Goal: Task Accomplishment & Management: Use online tool/utility

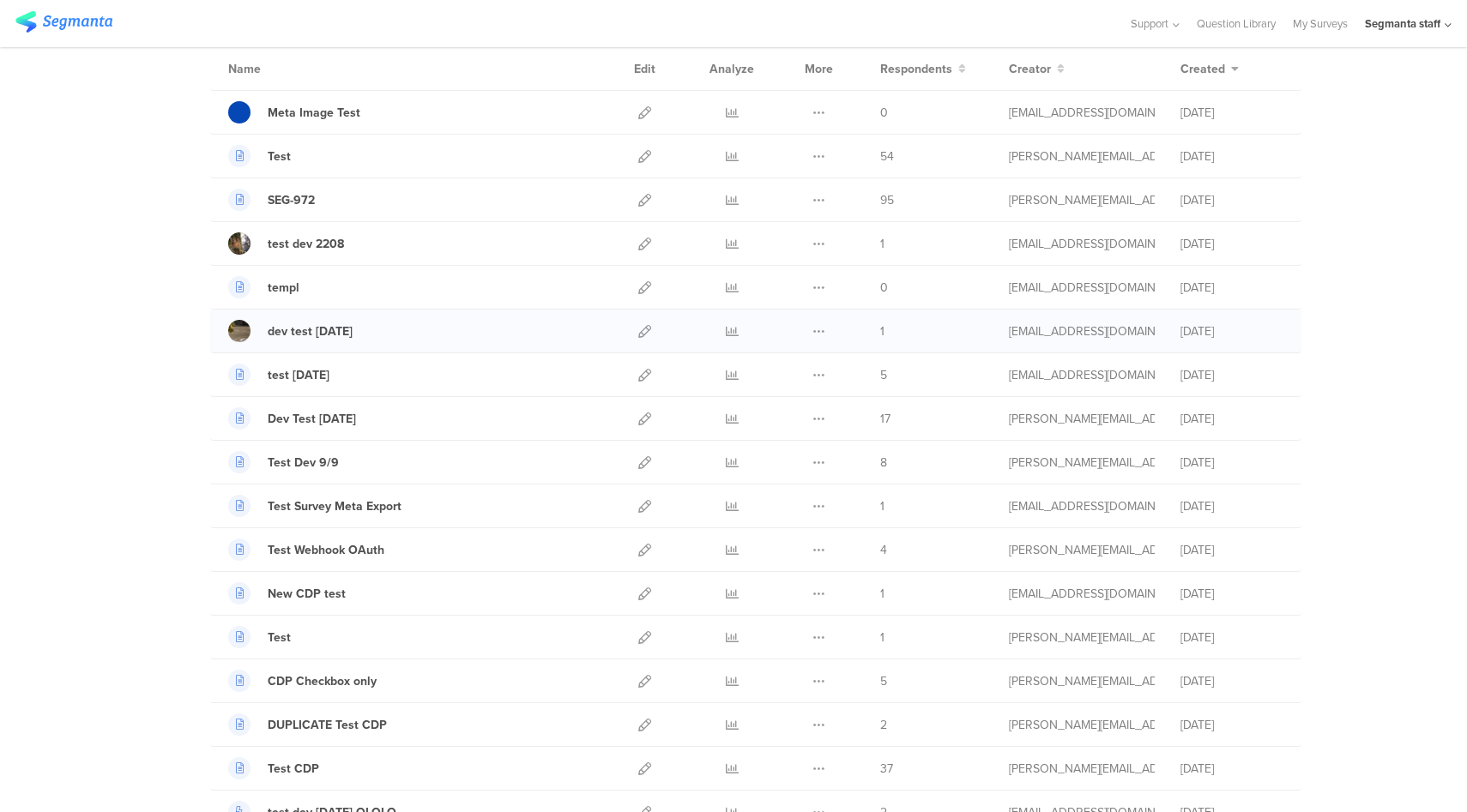
scroll to position [142, 0]
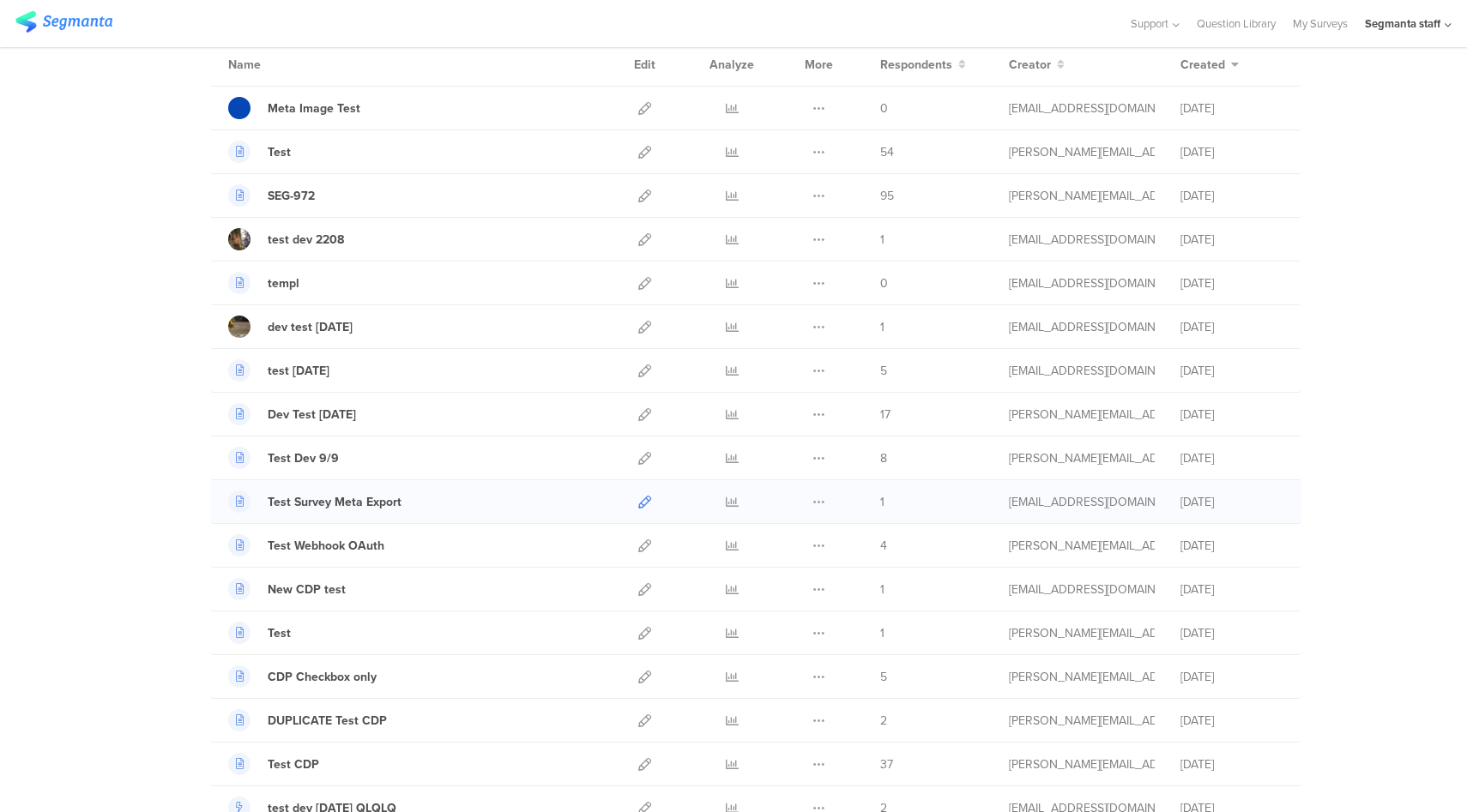
click at [640, 501] on icon at bounding box center [644, 502] width 13 height 13
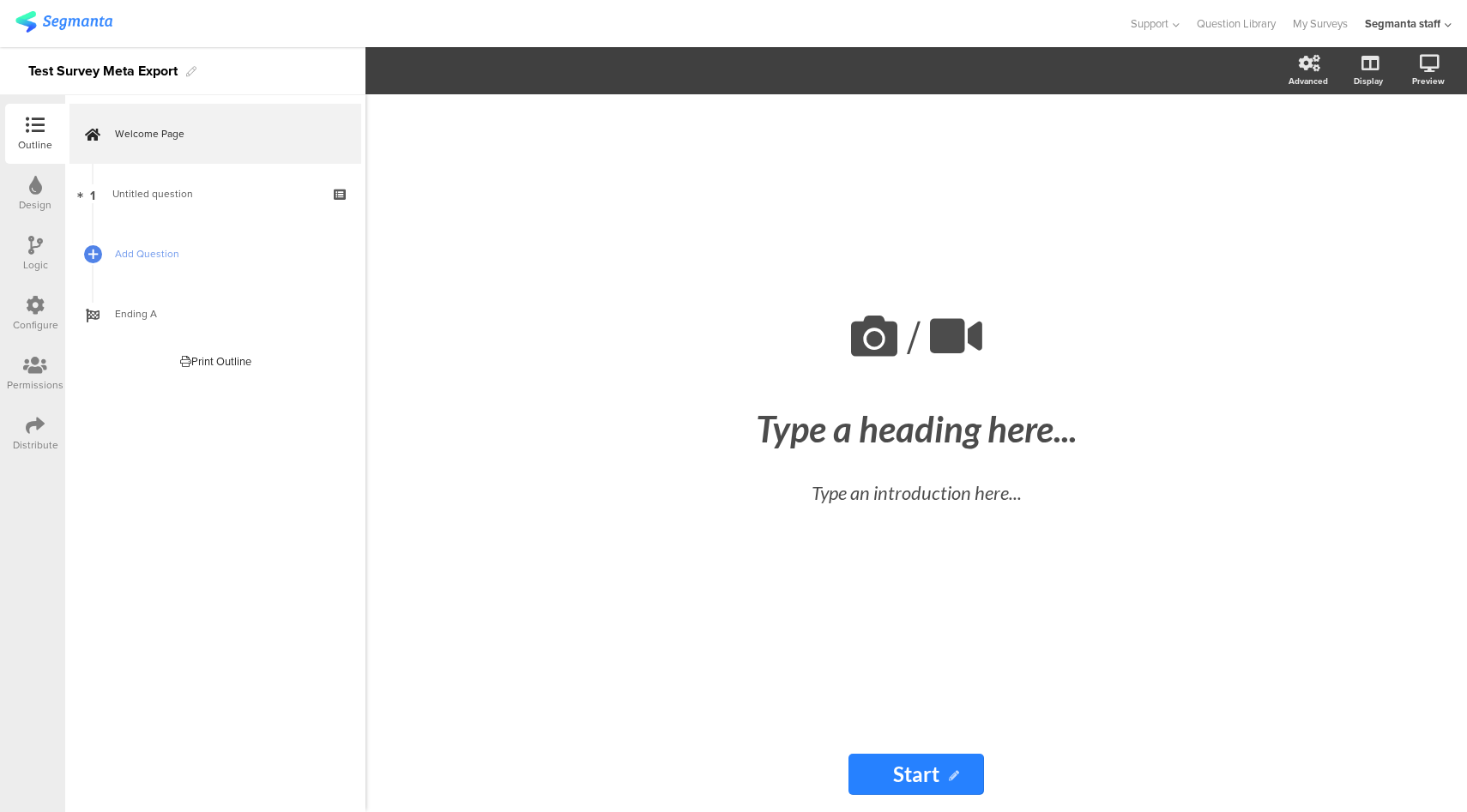
click at [16, 428] on div "Distribute" at bounding box center [35, 434] width 60 height 60
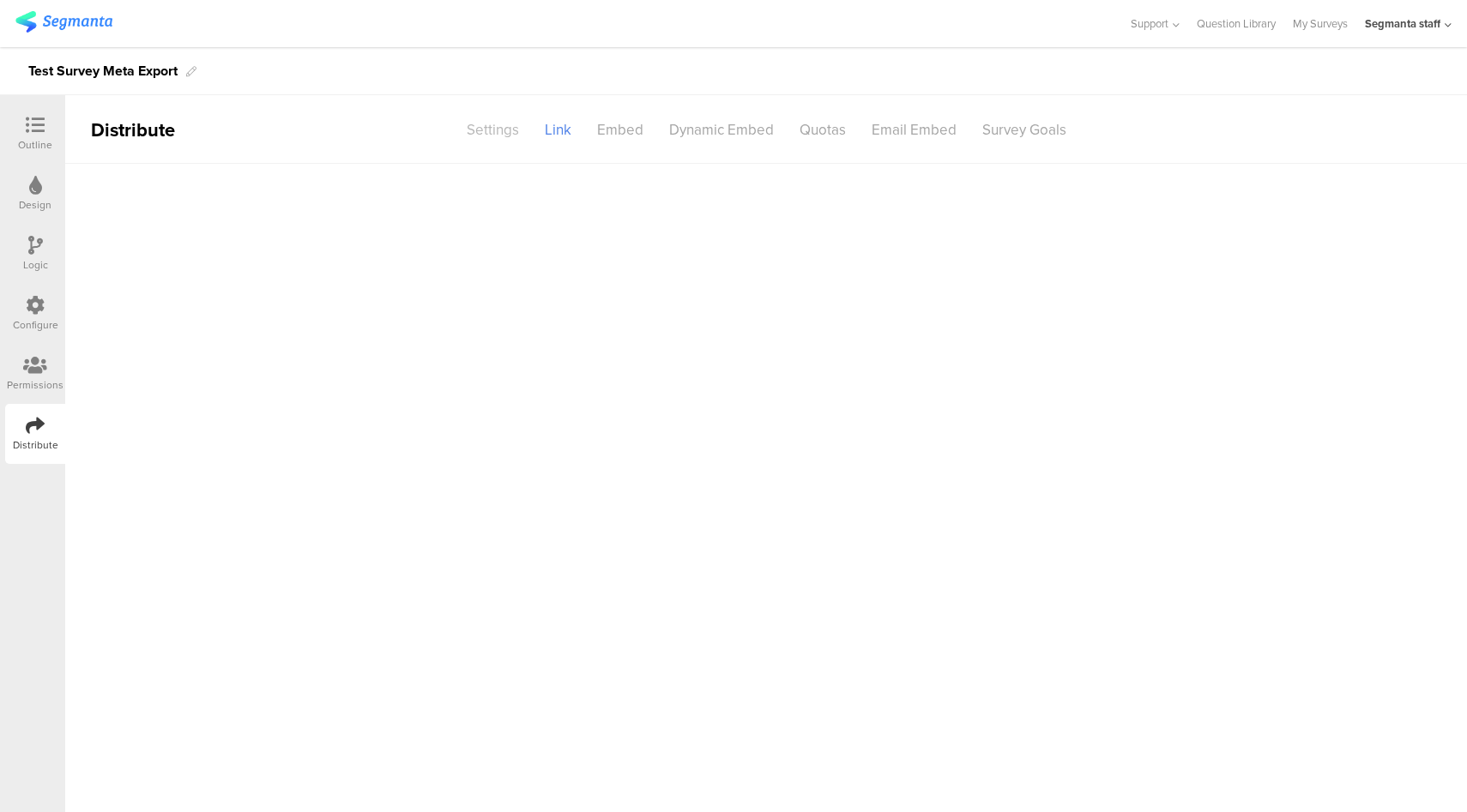
click at [486, 130] on div "Settings" at bounding box center [492, 129] width 78 height 30
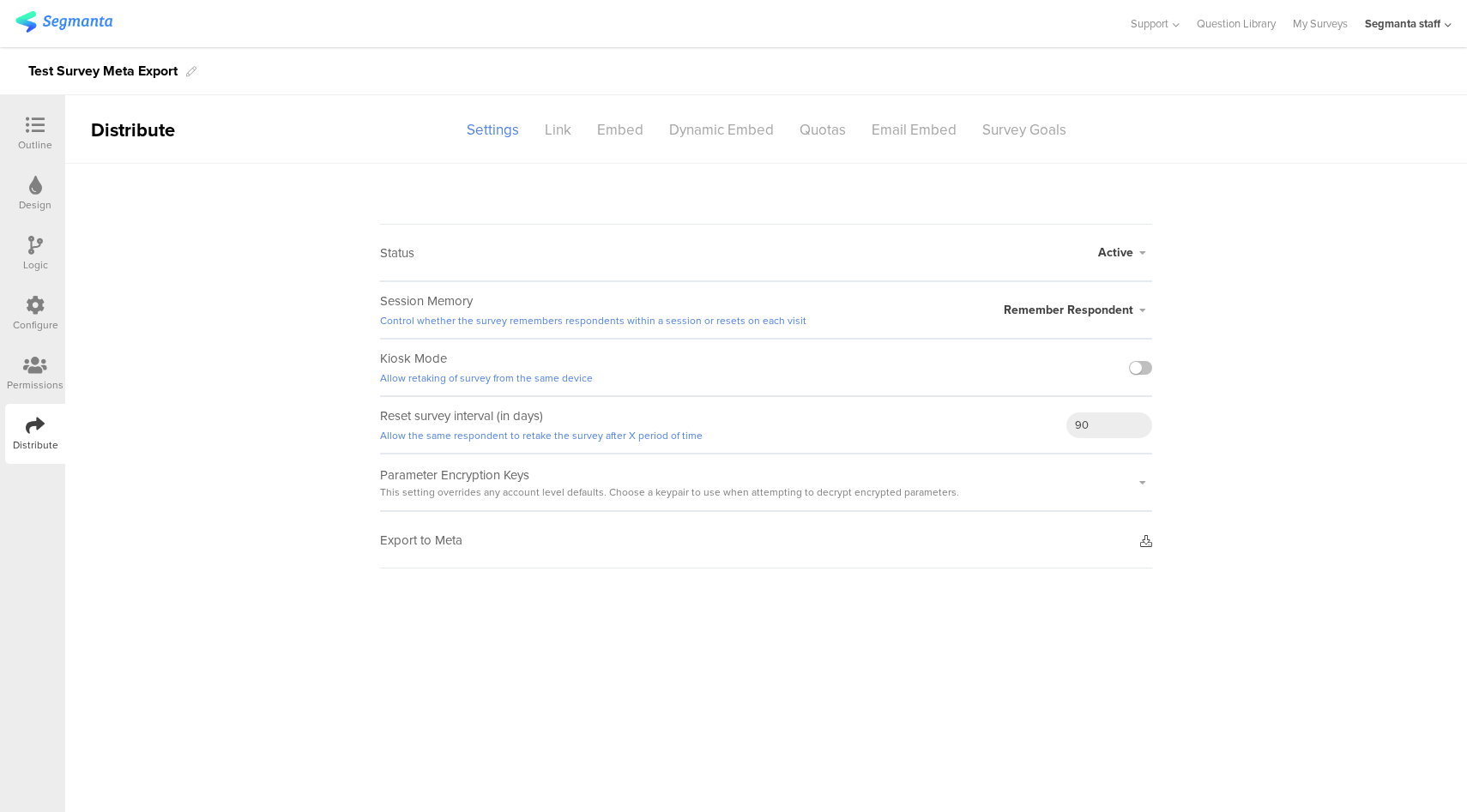
click at [1145, 544] on icon at bounding box center [1146, 541] width 12 height 12
